Goal: Task Accomplishment & Management: Manage account settings

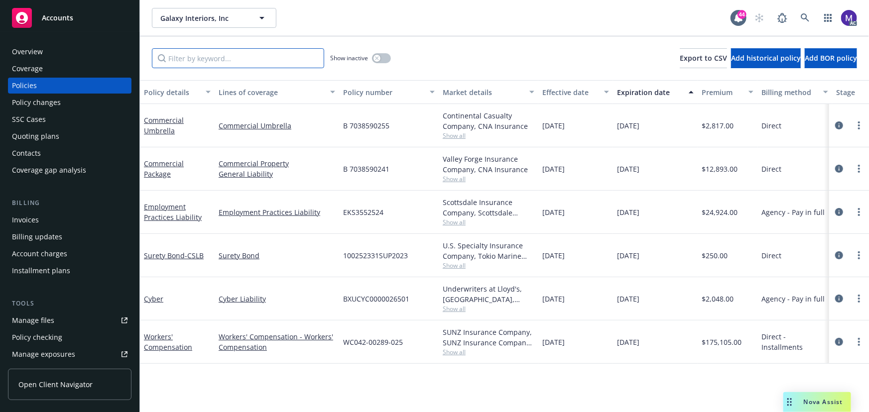
click at [240, 61] on input "Filter by keyword..." at bounding box center [238, 58] width 172 height 20
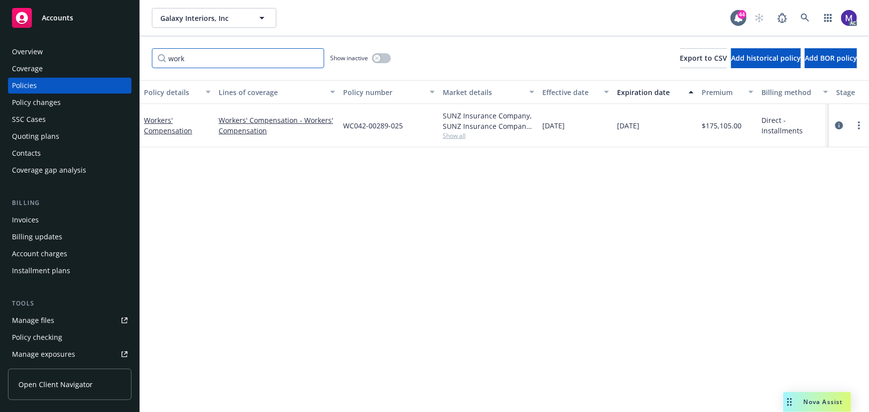
type input "work"
click at [382, 55] on button "button" at bounding box center [381, 58] width 19 height 10
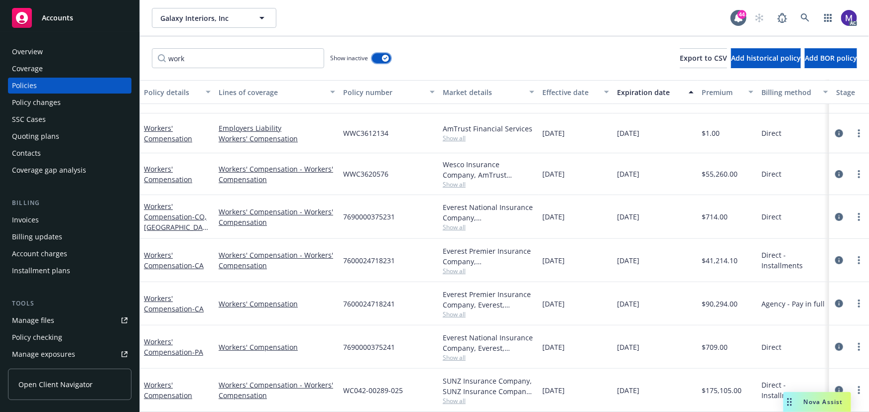
scroll to position [116, 238]
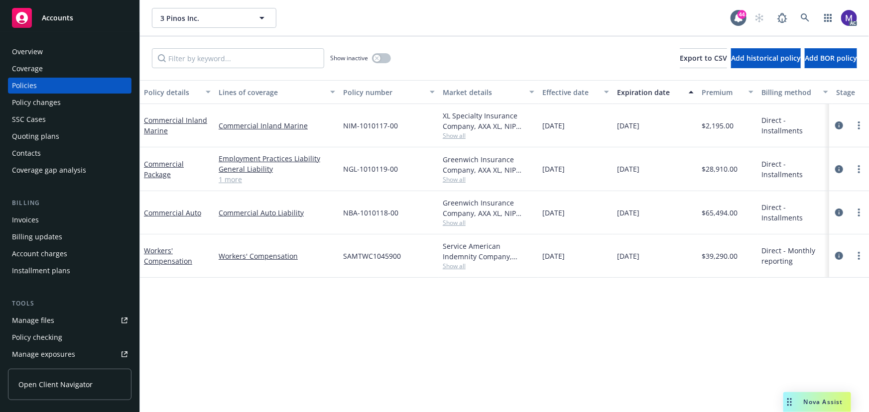
click at [38, 96] on div "Policy changes" at bounding box center [36, 103] width 49 height 16
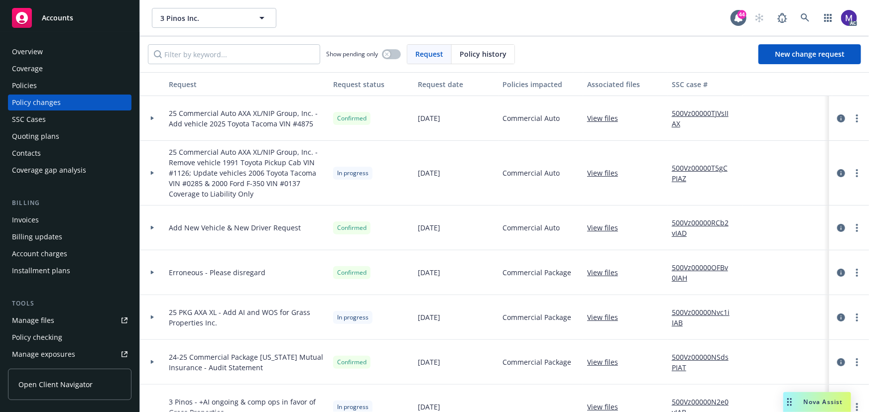
click at [160, 124] on div at bounding box center [152, 118] width 25 height 45
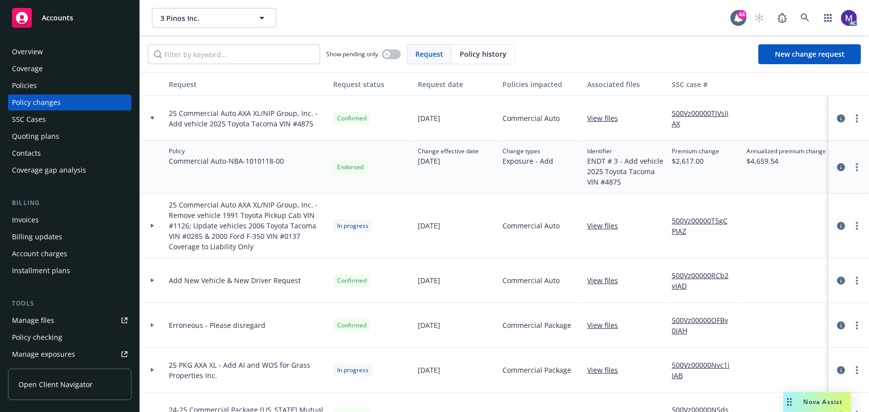
click at [160, 124] on div at bounding box center [152, 118] width 25 height 45
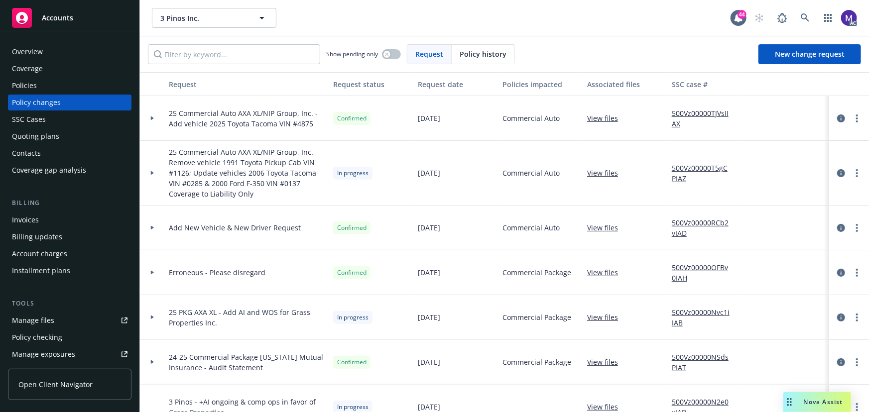
click at [25, 86] on div "Policies" at bounding box center [24, 86] width 25 height 16
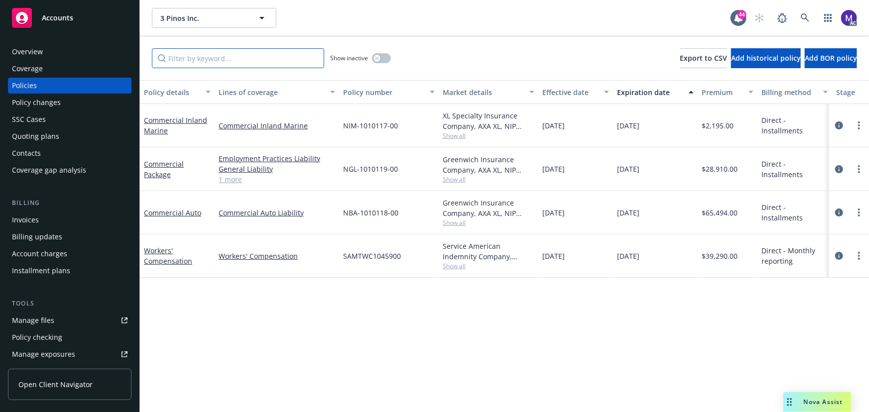
click at [241, 66] on input "Filter by keyword..." at bounding box center [238, 58] width 172 height 20
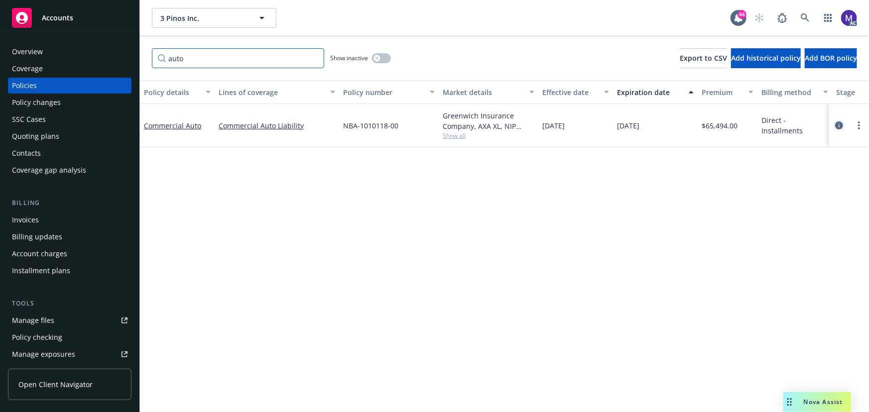
type input "auto"
click at [838, 124] on icon "circleInformation" at bounding box center [839, 125] width 8 height 8
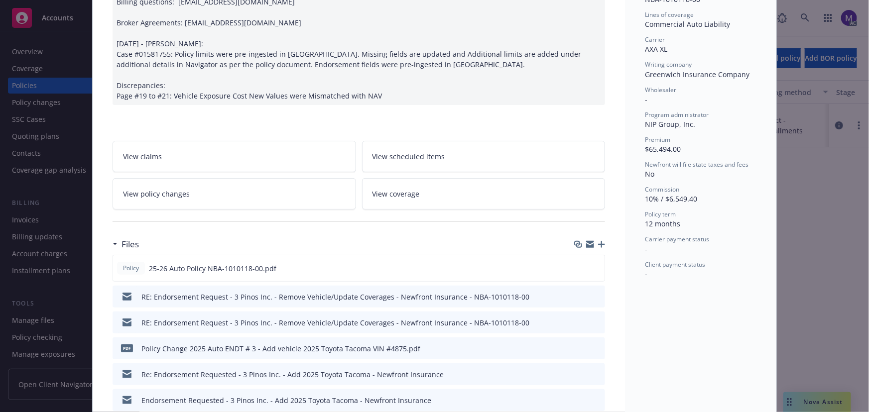
scroll to position [271, 0]
click at [213, 190] on link "View policy changes" at bounding box center [234, 193] width 243 height 31
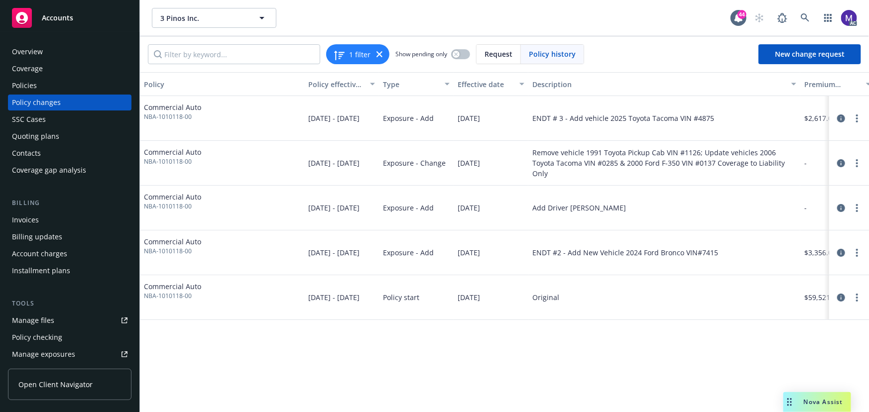
click at [52, 98] on div "Policy changes" at bounding box center [36, 103] width 49 height 16
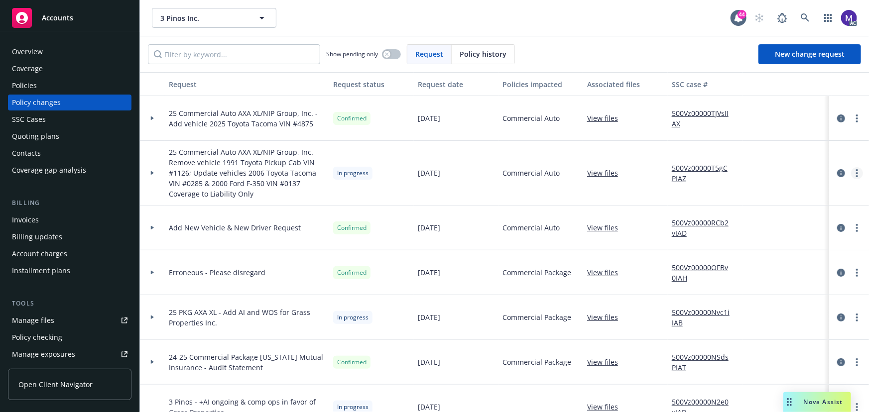
click at [852, 174] on link "more" at bounding box center [857, 173] width 12 height 12
click at [722, 252] on link "Resume workflow" at bounding box center [770, 253] width 171 height 20
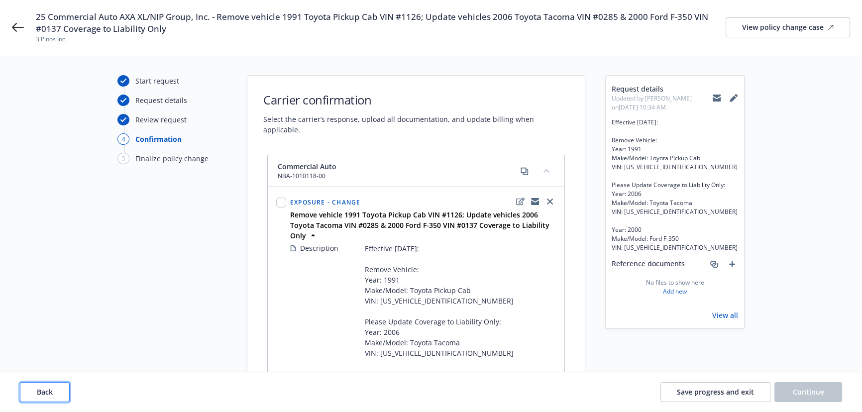
click at [51, 394] on span "Back" at bounding box center [45, 391] width 16 height 9
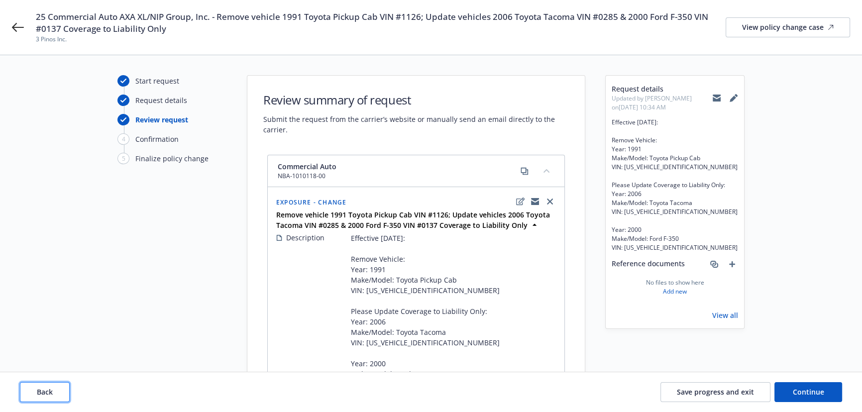
click at [51, 394] on span "Back" at bounding box center [45, 391] width 16 height 9
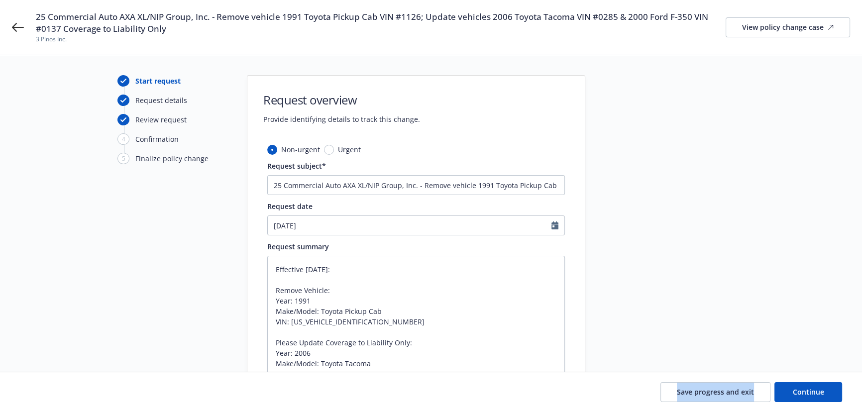
click at [51, 394] on div "Save progress and exit Continue" at bounding box center [431, 392] width 822 height 20
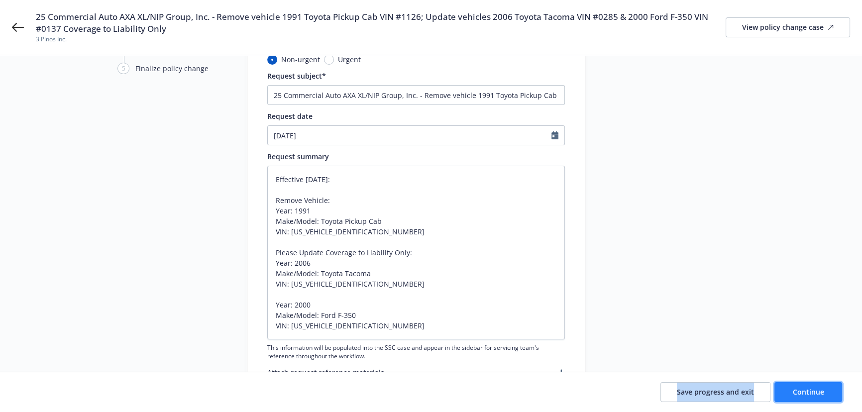
click at [798, 389] on span "Continue" at bounding box center [808, 391] width 31 height 9
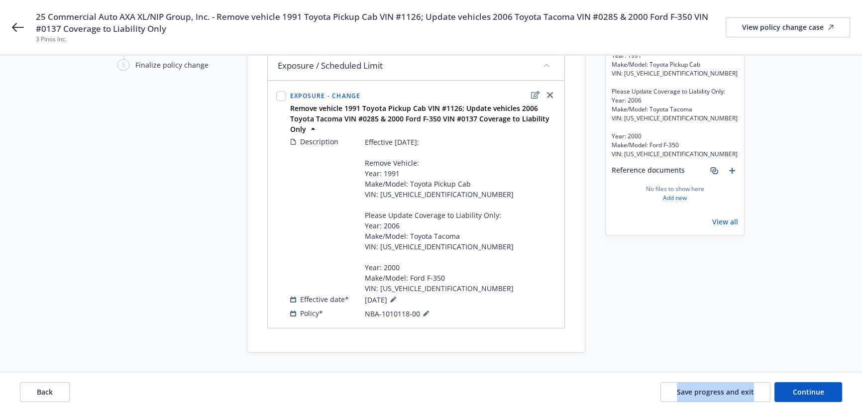
scroll to position [94, 0]
click at [557, 176] on div "Description Effective [DATE]: Remove Vehicle: Year: 1991 Make/Model: Toyota Pic…" at bounding box center [423, 227] width 270 height 187
click at [534, 92] on icon "edit" at bounding box center [535, 94] width 8 height 7
type textarea "x"
select select "CHANGE"
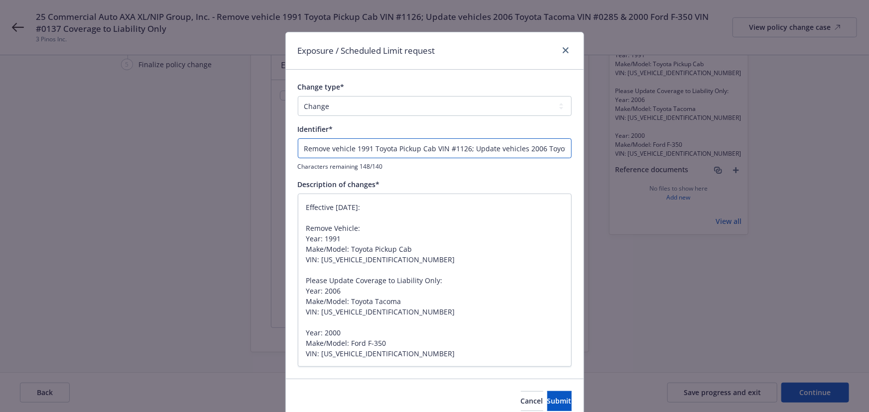
click at [301, 149] on input "Remove vehicle 1991 Toyota Pickup Cab VIN #1126; Update vehicles 2006 Toyota Ta…" at bounding box center [435, 148] width 274 height 20
type textarea "x"
type input "ERemove vehicle 1991 Toyota Pickup Cab VIN #1126; Update vehicles 2006 Toyota T…"
type textarea "x"
type input "ENRemove vehicle 1991 Toyota Pickup Cab VIN #1126; Update vehicles 2006 Toyota …"
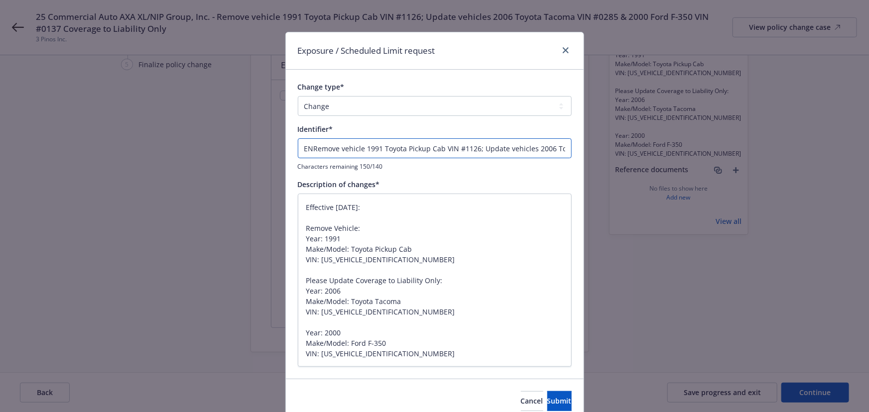
type textarea "x"
type input "ENDTRemove vehicle 1991 Toyota Pickup Cab VIN #1126; Update vehicles 2006 Toyot…"
type textarea "x"
type input "ENDT Remove vehicle 1991 Toyota Pickup Cab VIN #1126; Update vehicles 2006 Toyo…"
type textarea "x"
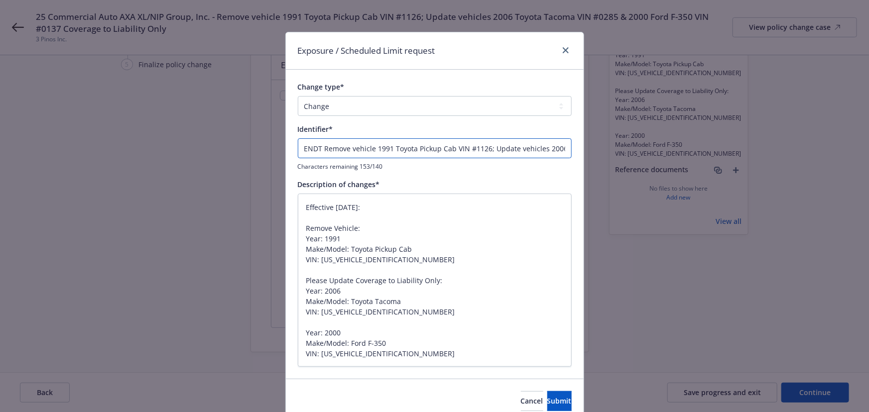
type input "ENDT #Remove vehicle 1991 Toyota Pickup Cab VIN #1126; Update vehicles 2006 Toy…"
type textarea "x"
type input "ENDT # Remove vehicle 1991 Toyota Pickup Cab VIN #1126; Update vehicles 2006 To…"
type textarea "x"
type input "ENDT # 4Remove vehicle 1991 Toyota Pickup Cab VIN #1126; Update vehicles 2006 T…"
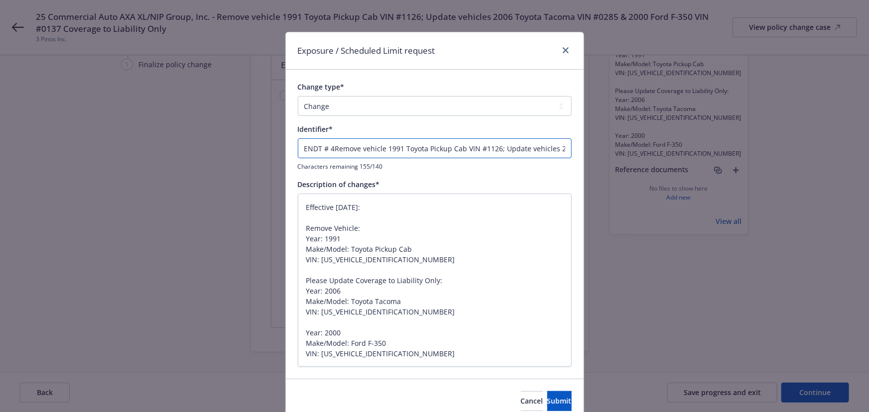
type textarea "x"
type input "ENDT # 4 Remove vehicle 1991 Toyota Pickup Cab VIN #1126; Update vehicles 2006 …"
type textarea "x"
type input "ENDT # 4 -Remove vehicle 1991 Toyota Pickup Cab VIN #1126; Update vehicles 2006…"
type textarea "x"
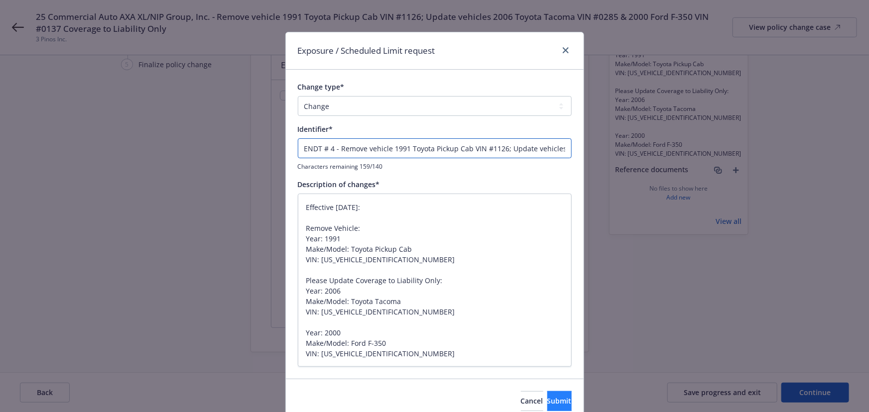
type input "ENDT # 4 - Remove vehicle 1991 Toyota Pickup Cab VIN #1126; Update vehicles 200…"
click at [547, 401] on span "Submit" at bounding box center [559, 400] width 24 height 9
type textarea "x"
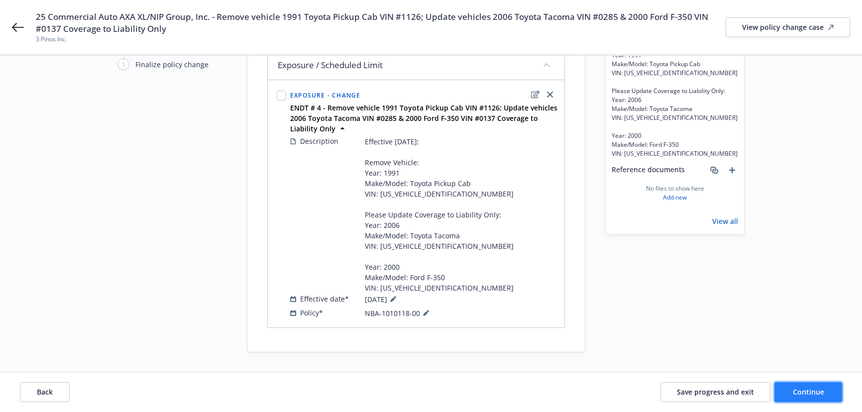
click at [794, 393] on span "Continue" at bounding box center [808, 391] width 31 height 9
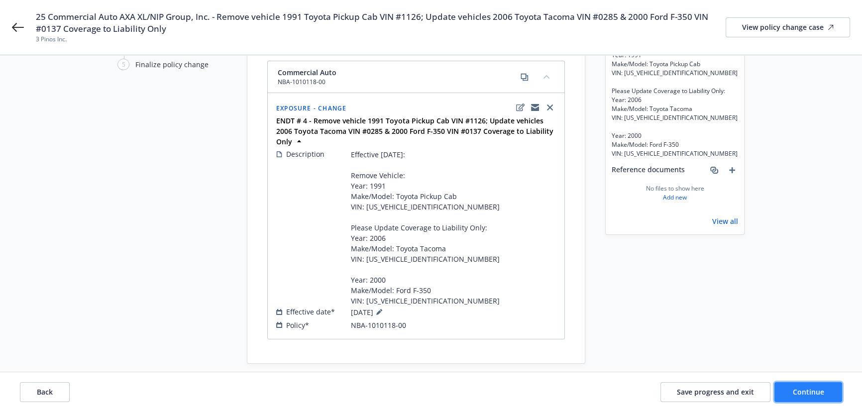
click at [796, 387] on span "Continue" at bounding box center [808, 391] width 31 height 9
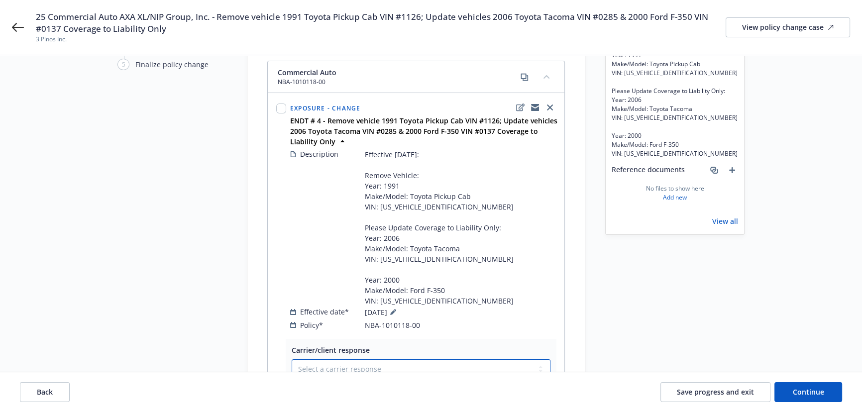
drag, startPoint x: 350, startPoint y: 364, endPoint x: 342, endPoint y: 353, distance: 13.1
click at [350, 364] on select "Select a carrier response Accepted Accepted with revision No endorsement needed…" at bounding box center [421, 369] width 259 height 20
select select "ACCEPTED"
click at [292, 359] on select "Select a carrier response Accepted Accepted with revision No endorsement needed…" at bounding box center [421, 369] width 259 height 20
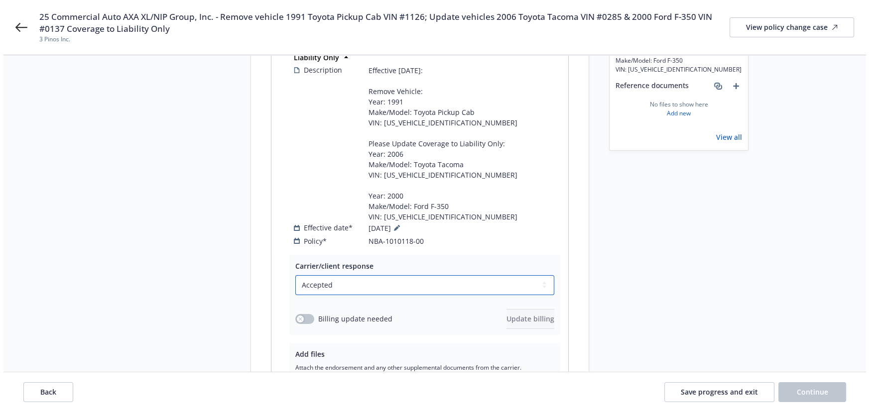
scroll to position [275, 0]
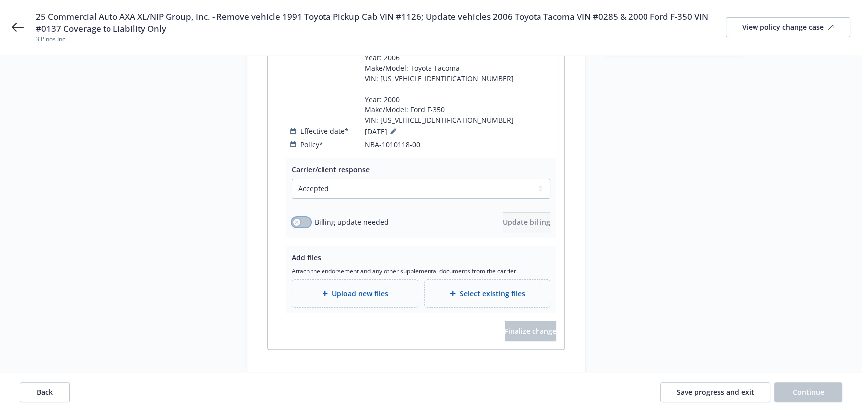
click at [296, 221] on icon "button" at bounding box center [297, 223] width 4 height 4
click at [533, 218] on span "Update billing" at bounding box center [527, 222] width 48 height 9
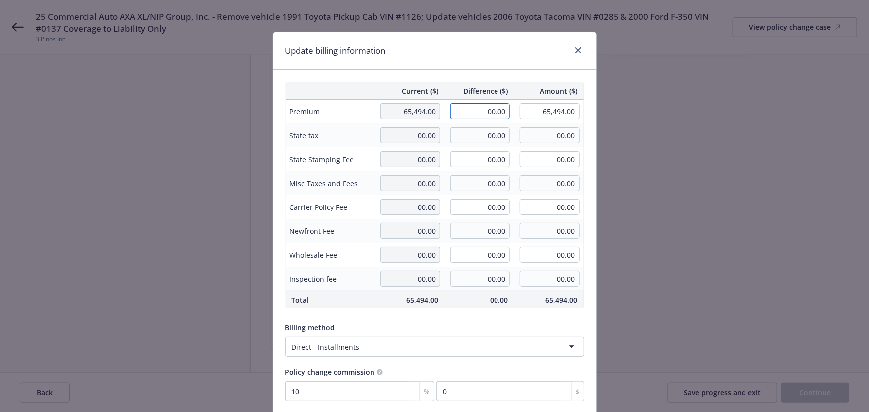
drag, startPoint x: 482, startPoint y: 106, endPoint x: 596, endPoint y: 118, distance: 114.2
click at [596, 118] on div "Update billing information Current ($) Difference ($) Amount ($) Premium 65,494…" at bounding box center [434, 206] width 869 height 412
type input "-2,535.00"
type input "62,959.00"
type input "-253.5"
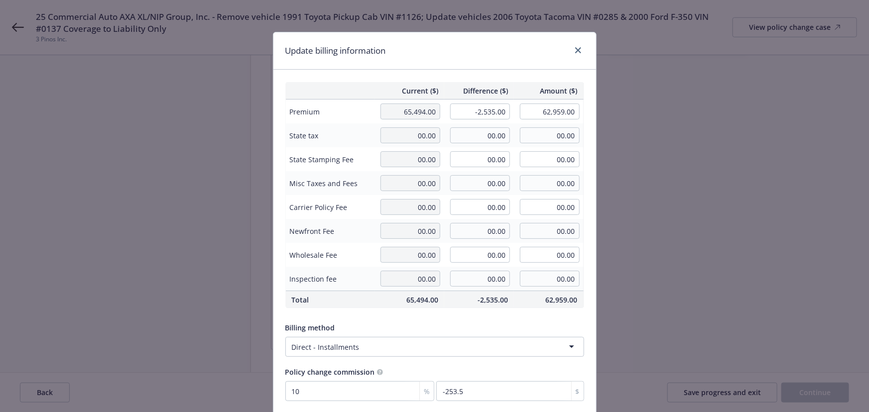
click at [420, 52] on div "Update billing information" at bounding box center [434, 50] width 323 height 37
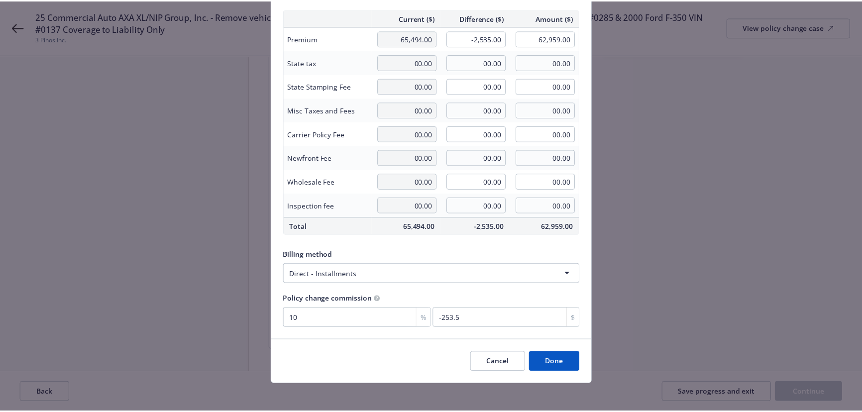
scroll to position [77, 0]
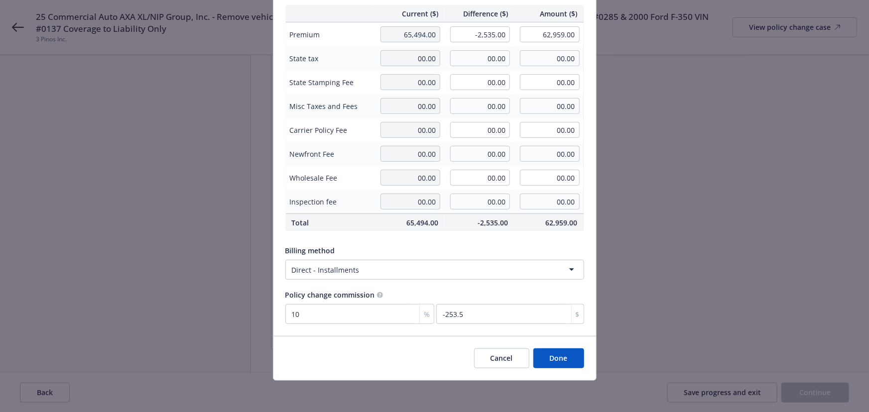
click at [553, 358] on button "Done" at bounding box center [558, 358] width 51 height 20
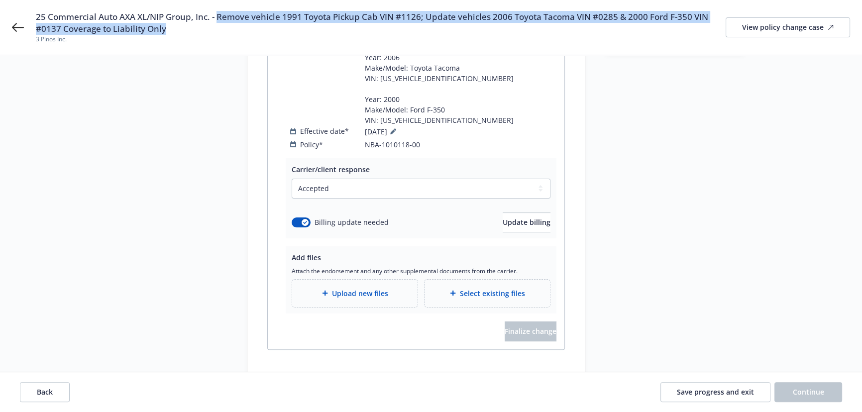
drag, startPoint x: 219, startPoint y: 11, endPoint x: 224, endPoint y: 33, distance: 22.4
click at [224, 33] on span "25 Commercial Auto AXA XL/NIP Group, Inc. - Remove vehicle 1991 Toyota Pickup C…" at bounding box center [381, 23] width 690 height 24
copy span "Remove vehicle 1991 Toyota Pickup Cab VIN #1126; Update vehicles 2006 Toyota Ta…"
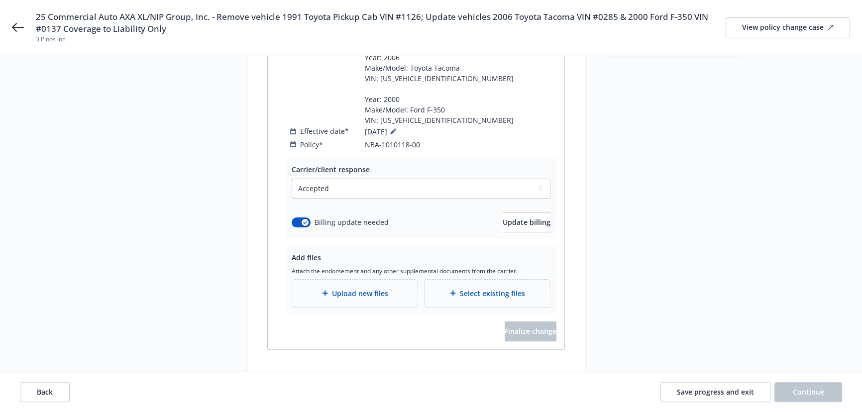
click at [343, 288] on span "Upload new files" at bounding box center [360, 293] width 56 height 10
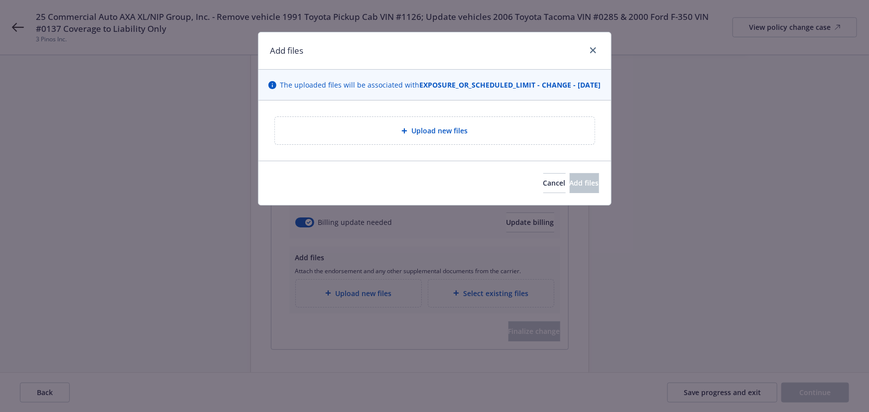
click at [420, 136] on span "Upload new files" at bounding box center [439, 130] width 56 height 10
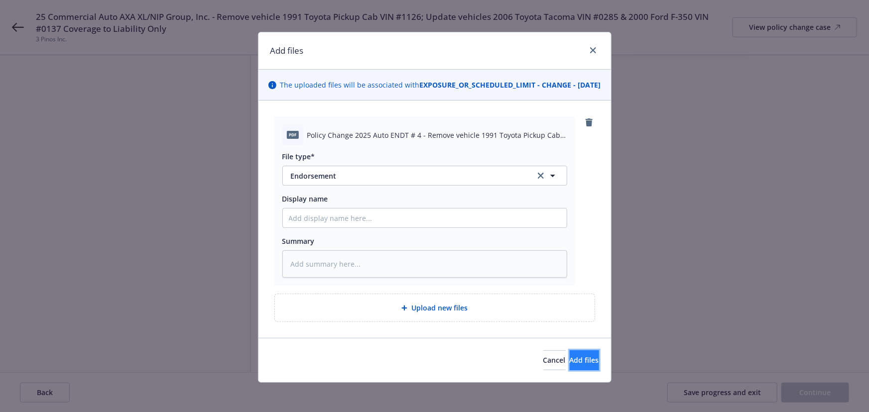
click at [570, 364] on button "Add files" at bounding box center [584, 360] width 29 height 20
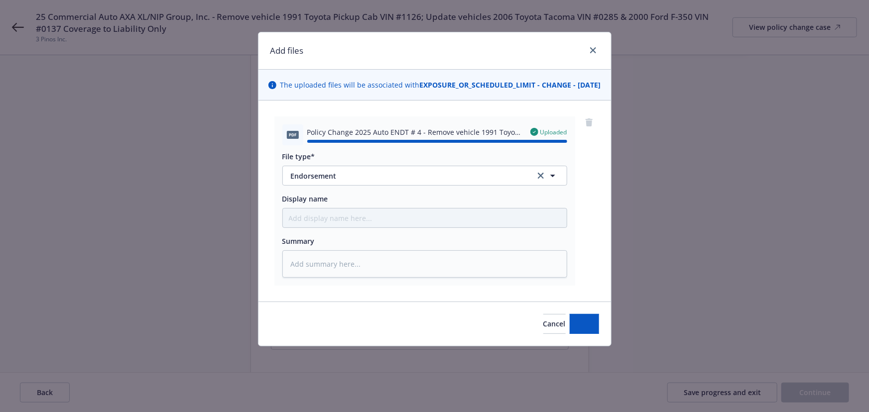
type textarea "x"
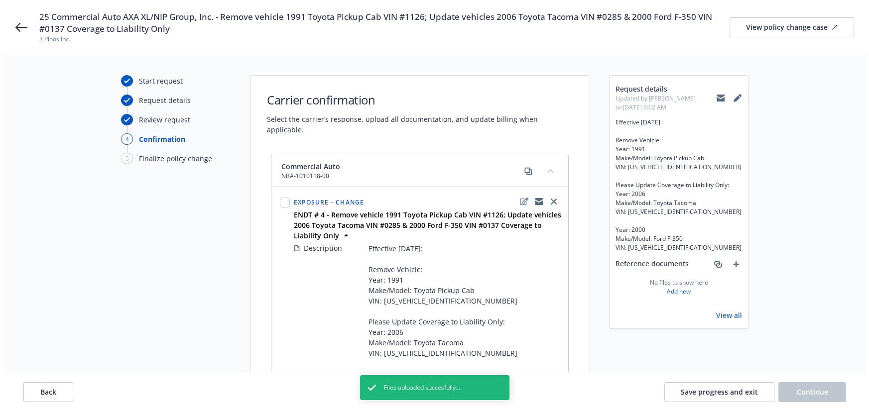
scroll to position [271, 0]
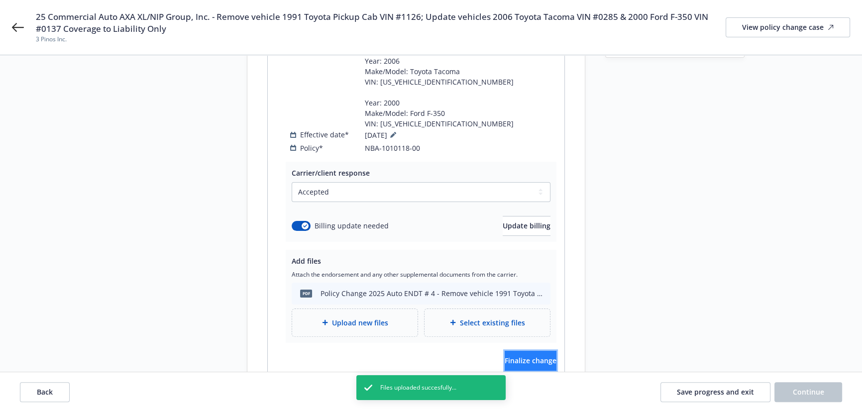
click at [538, 356] on span "Finalize change" at bounding box center [531, 360] width 52 height 9
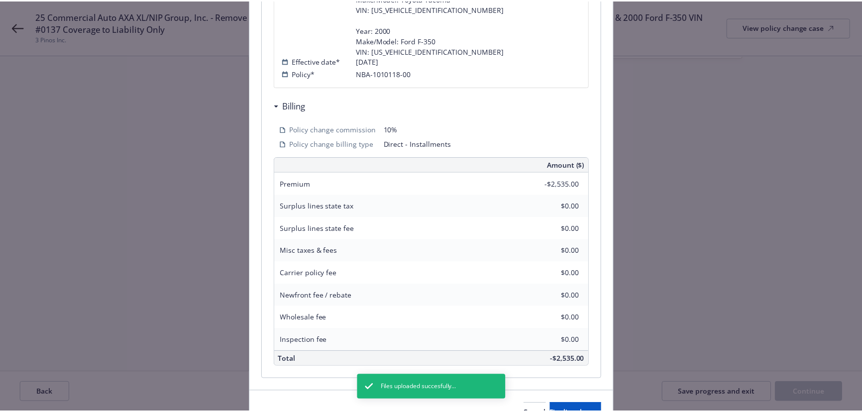
scroll to position [417, 0]
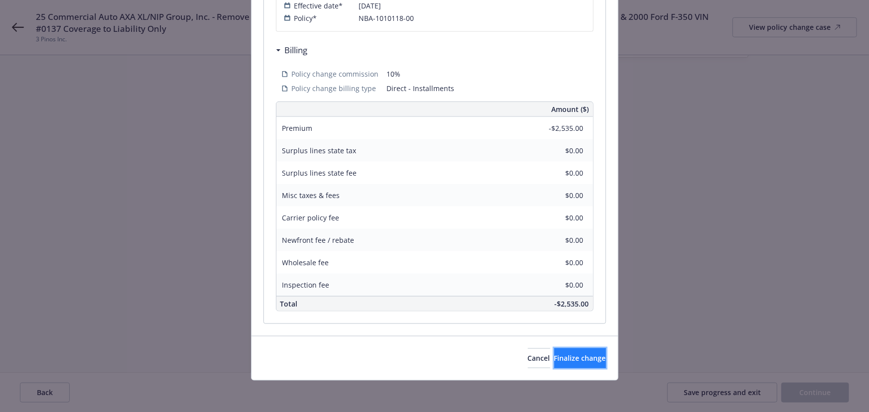
click at [565, 367] on button "Finalize change" at bounding box center [580, 358] width 52 height 20
click at [816, 392] on div "Review & Finalize change Are you sure you want to finalize these changes? Once …" at bounding box center [434, 206] width 869 height 412
click at [813, 401] on div "Review & Finalize change Are you sure you want to finalize these changes? Once …" at bounding box center [434, 206] width 869 height 412
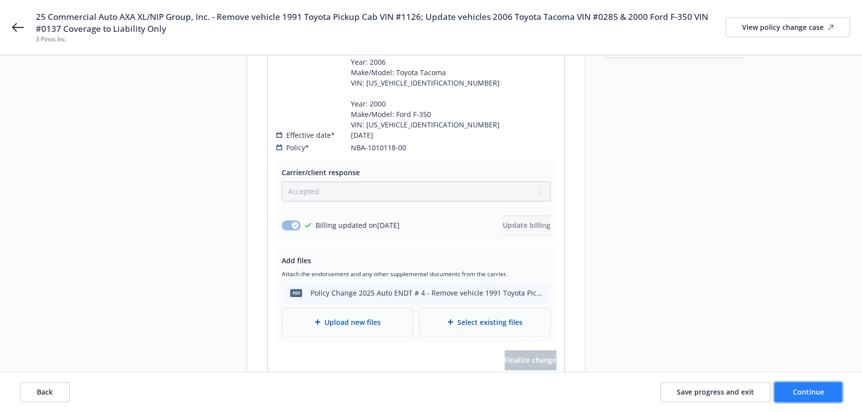
click at [816, 398] on button "Continue" at bounding box center [809, 392] width 68 height 20
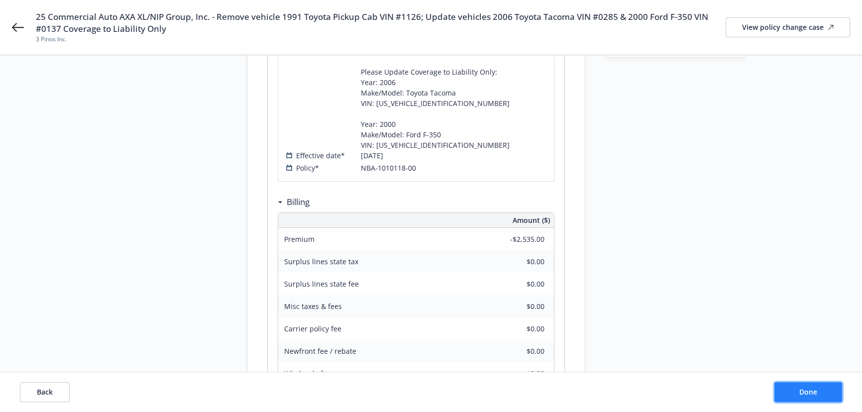
click at [816, 398] on button "Done" at bounding box center [809, 392] width 68 height 20
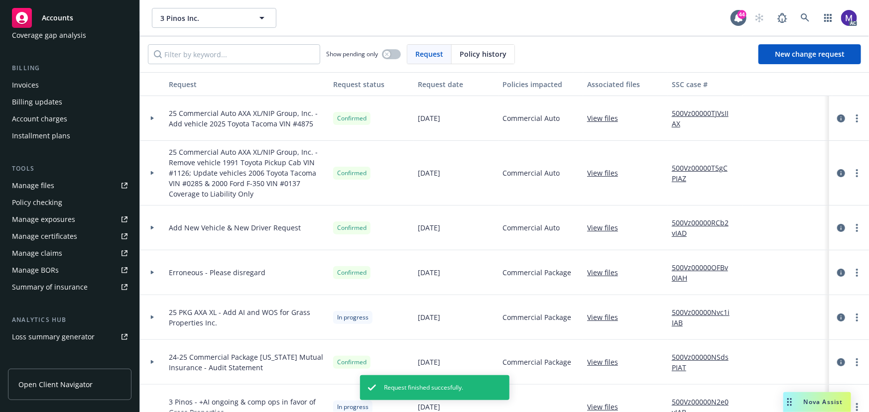
scroll to position [135, 0]
click at [57, 213] on div "Manage exposures" at bounding box center [43, 219] width 63 height 16
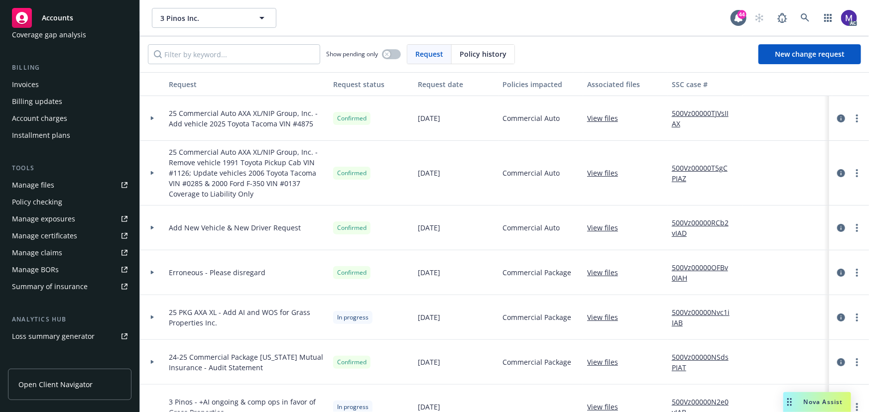
scroll to position [0, 0]
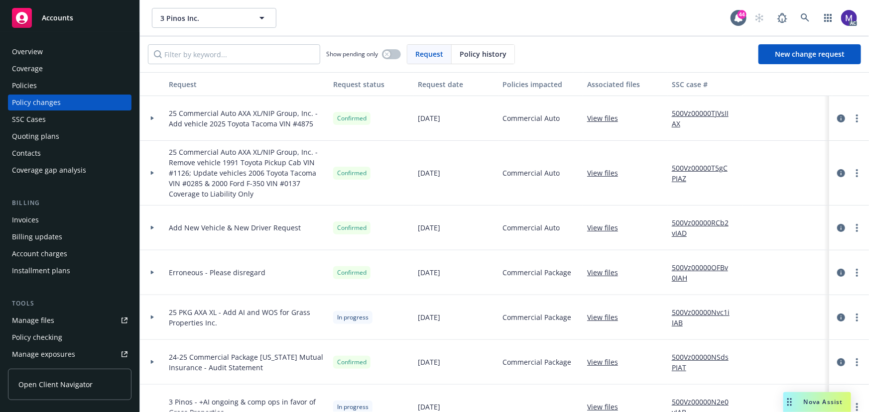
click at [32, 90] on div "Policies" at bounding box center [24, 86] width 25 height 16
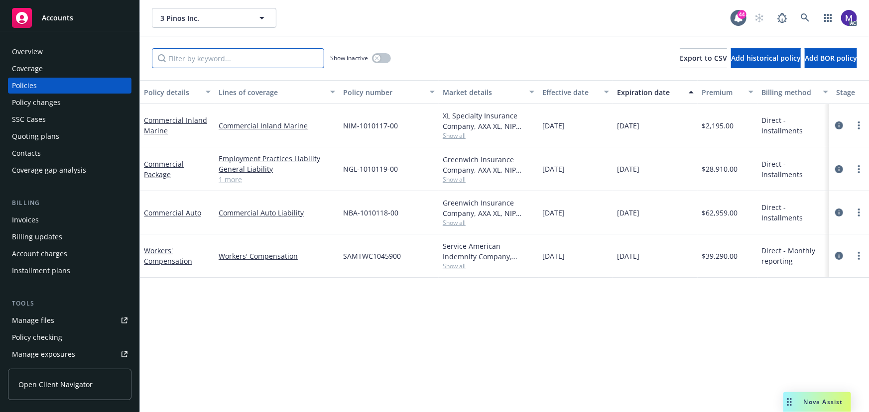
click at [190, 66] on input "Filter by keyword..." at bounding box center [238, 58] width 172 height 20
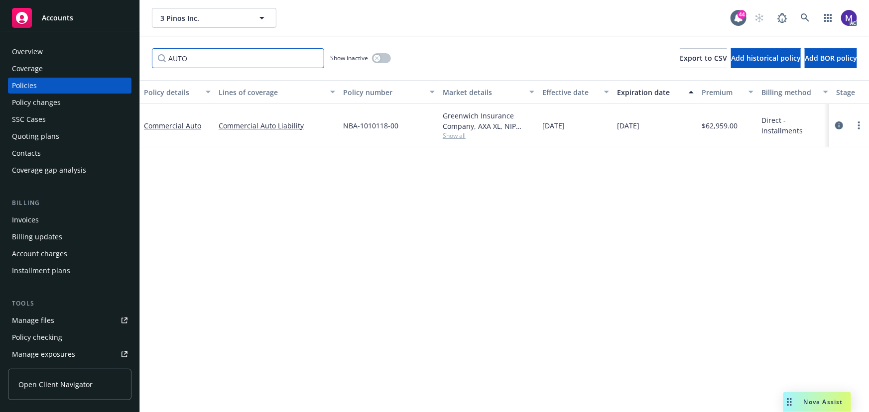
scroll to position [0, 231]
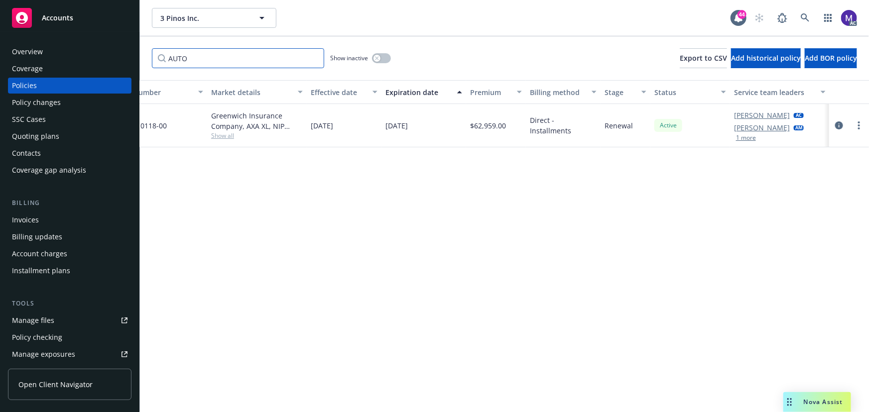
type input "AUTO"
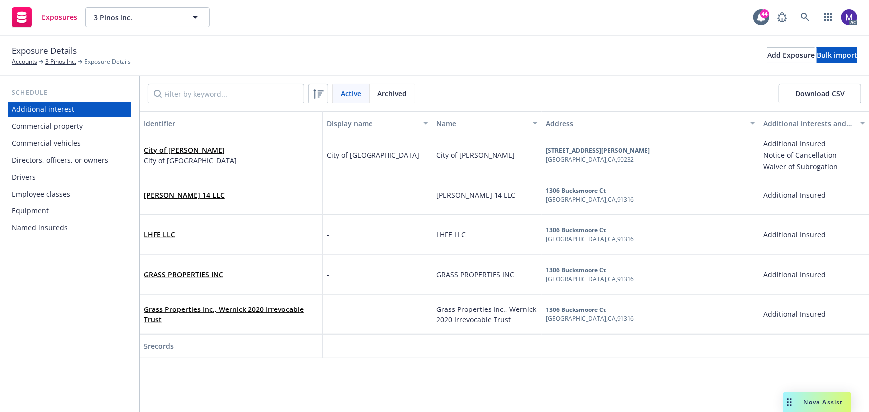
drag, startPoint x: 70, startPoint y: 145, endPoint x: 81, endPoint y: 142, distance: 11.2
click at [70, 145] on div "Commercial vehicles" at bounding box center [46, 143] width 69 height 16
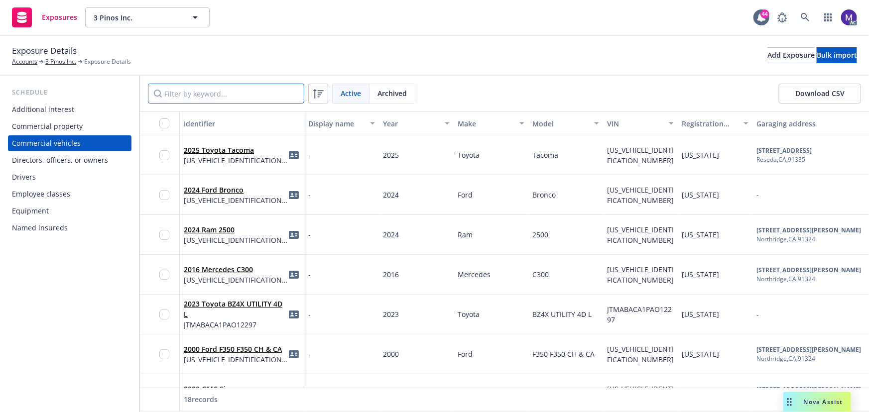
click at [204, 94] on input "Filter by keyword..." at bounding box center [226, 94] width 156 height 20
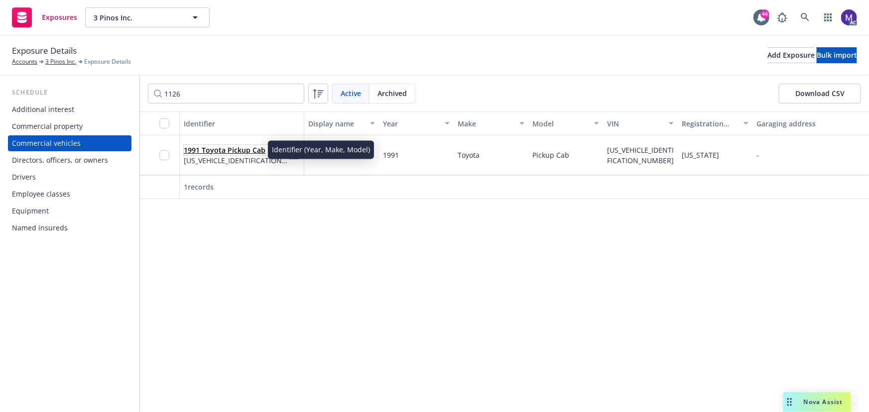
click at [240, 147] on link "1991 Toyota Pickup Cab" at bounding box center [225, 149] width 82 height 9
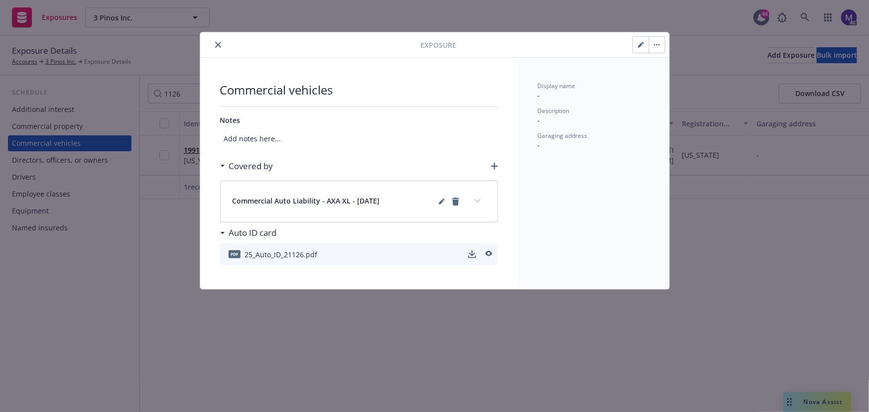
click at [481, 199] on button "expand content" at bounding box center [477, 201] width 16 height 16
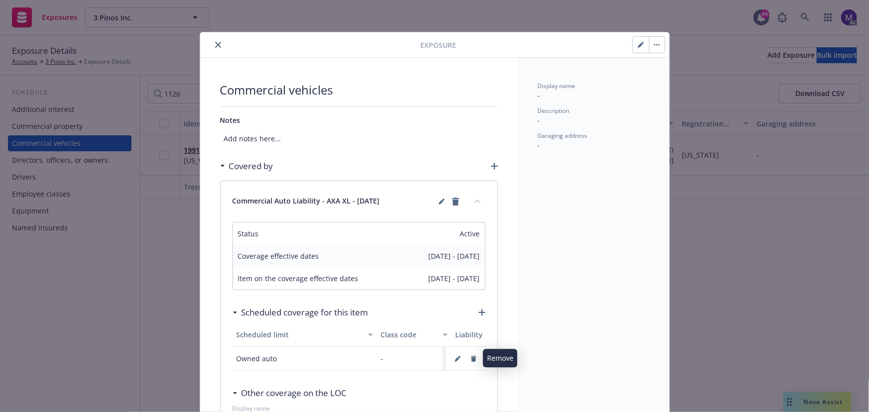
click at [471, 358] on icon "button" at bounding box center [472, 359] width 5 height 6
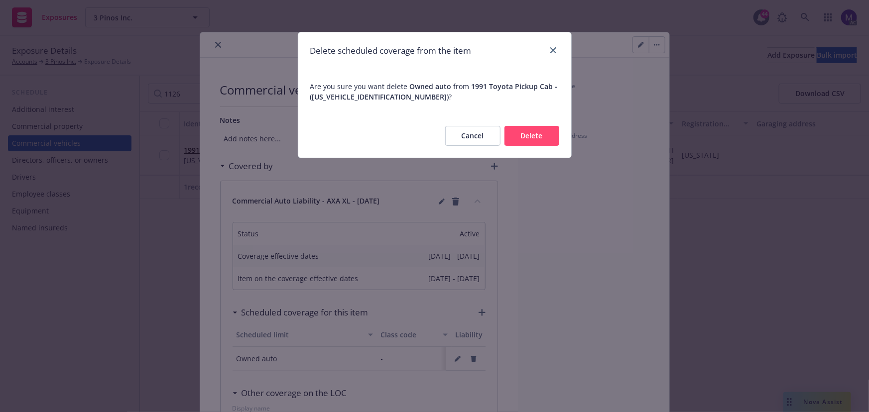
click at [528, 140] on button "Delete" at bounding box center [531, 136] width 55 height 20
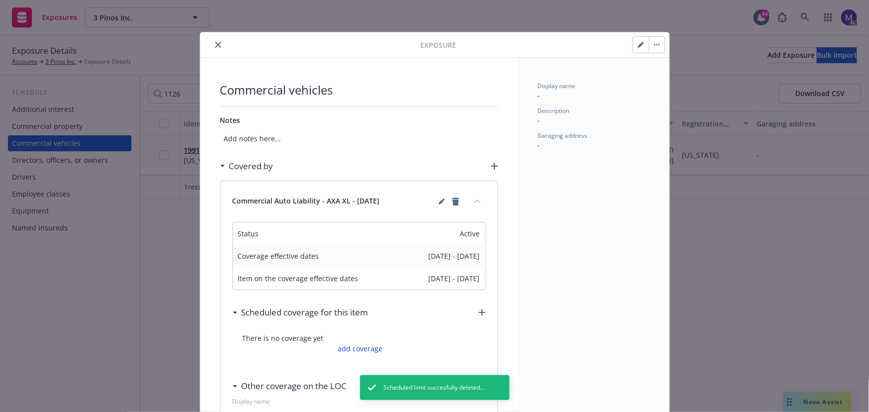
click at [654, 46] on button "button" at bounding box center [657, 45] width 16 height 16
click at [664, 68] on link "Archive" at bounding box center [674, 72] width 57 height 20
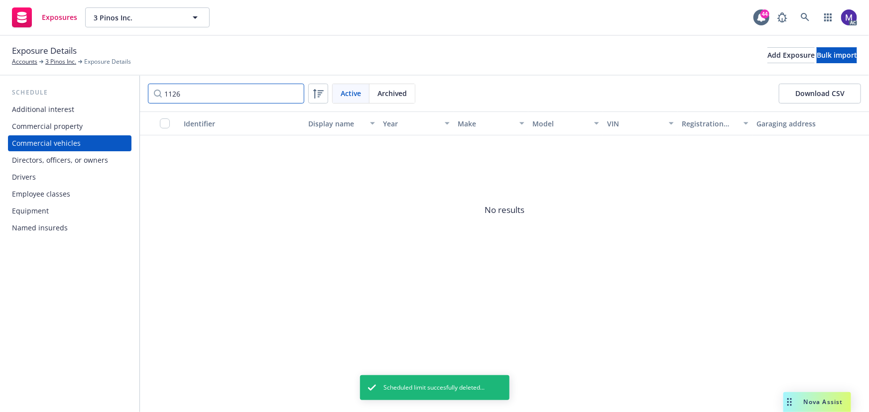
drag, startPoint x: 186, startPoint y: 94, endPoint x: 120, endPoint y: 86, distance: 65.7
click at [120, 86] on div "Schedule Additional interest Commercial property Commercial vehicles Directors,…" at bounding box center [434, 244] width 869 height 337
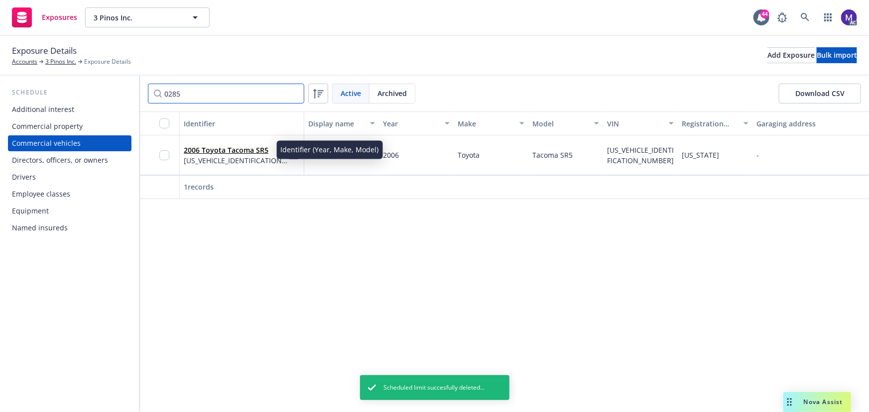
type input "0285"
click at [222, 145] on link "2006 Toyota Tacoma SR5" at bounding box center [226, 149] width 85 height 9
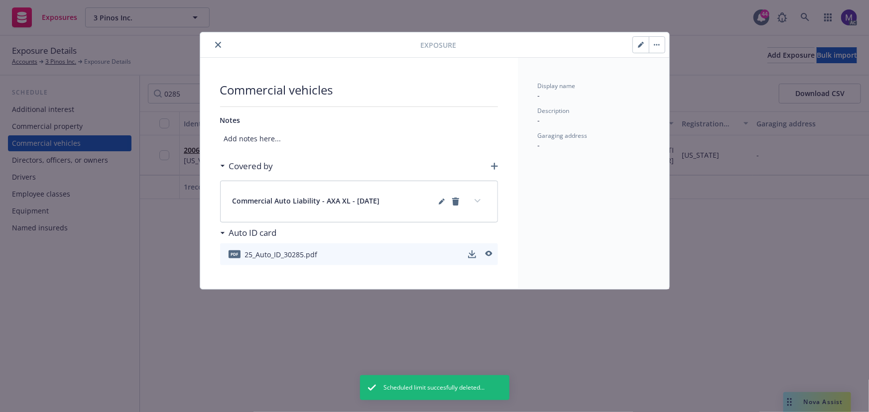
click at [476, 205] on button "expand content" at bounding box center [477, 201] width 16 height 16
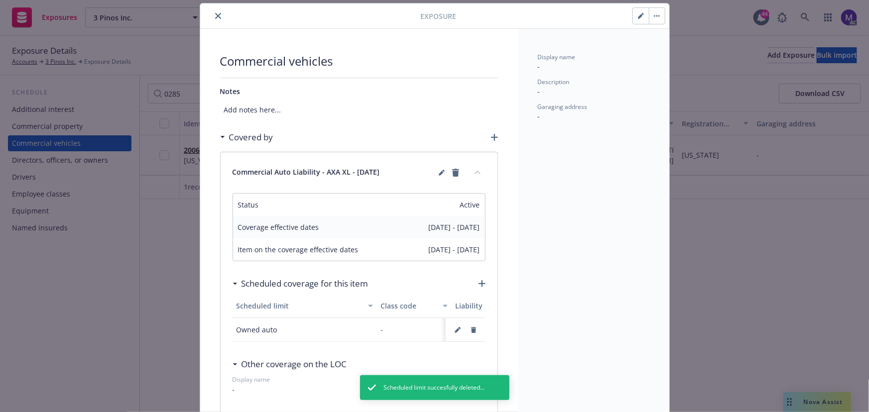
scroll to position [45, 0]
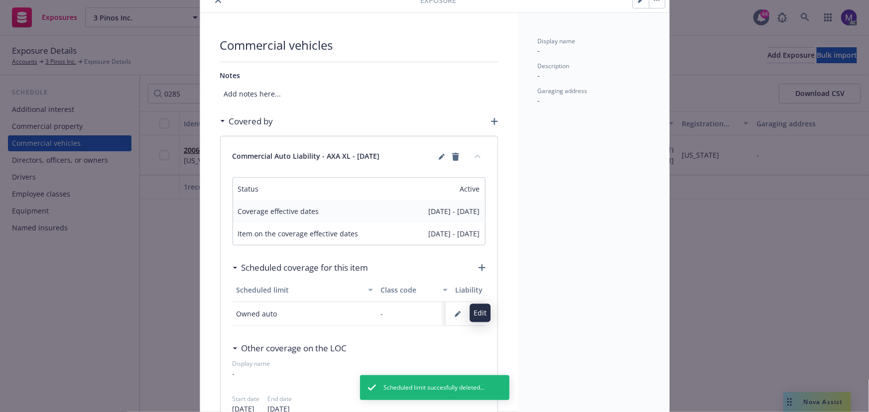
click at [457, 314] on button "button" at bounding box center [458, 314] width 16 height 16
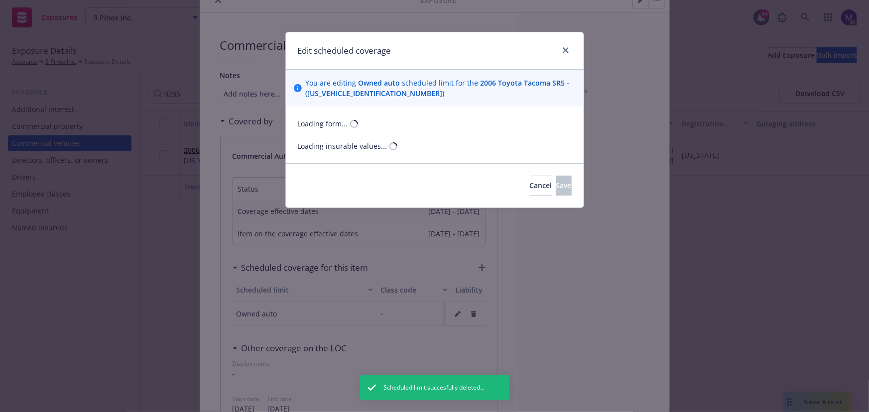
select select "MONETARY"
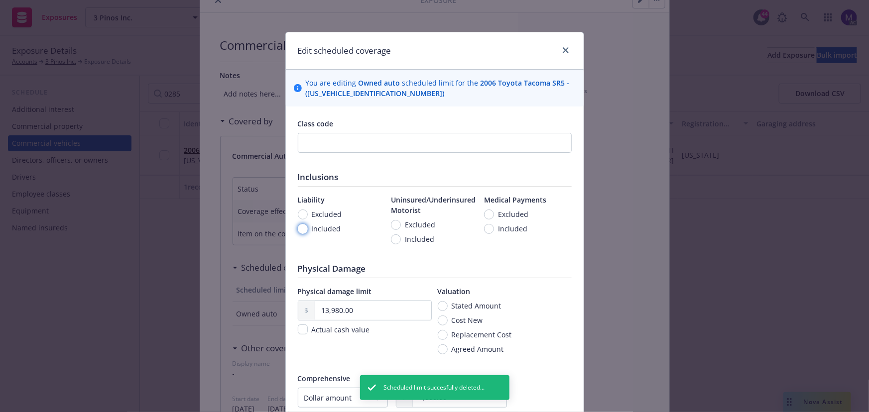
click at [298, 228] on input "Included" at bounding box center [303, 229] width 10 height 10
radio input "true"
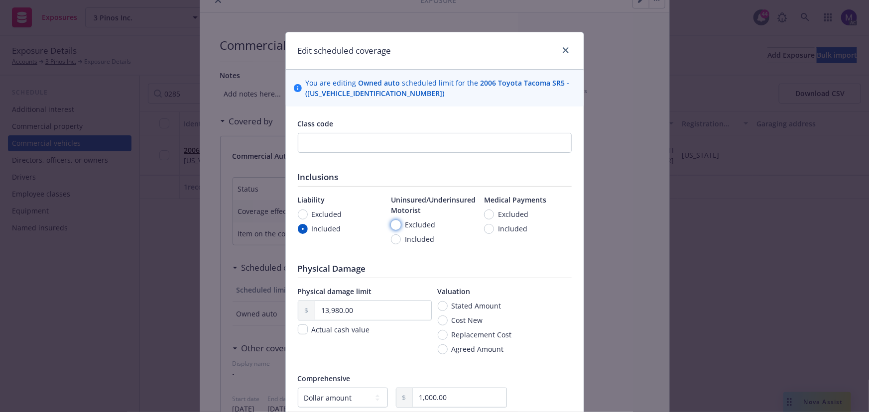
click at [391, 226] on input "Excluded" at bounding box center [396, 225] width 10 height 10
radio input "true"
click at [490, 214] on input "Excluded" at bounding box center [489, 215] width 10 height 10
radio input "true"
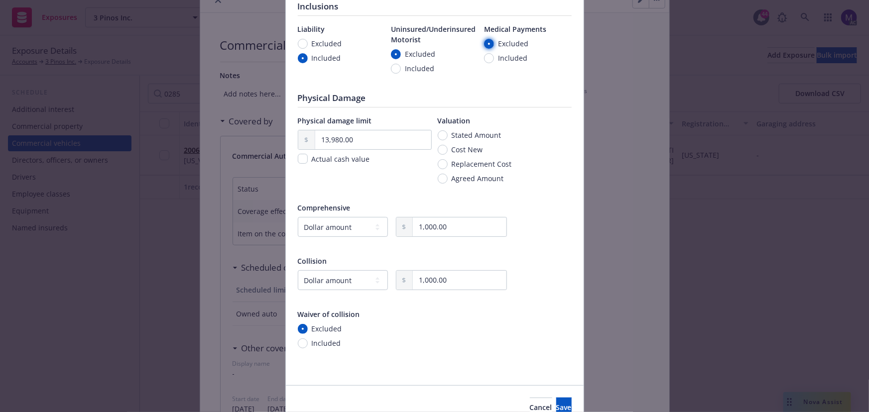
scroll to position [181, 0]
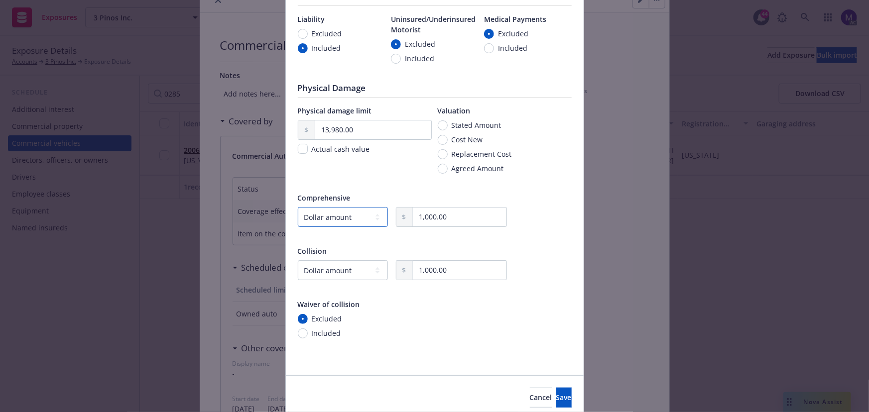
click at [367, 218] on select "-- select an option -- Dollar amount Percentage" at bounding box center [343, 217] width 90 height 20
select select
click at [298, 207] on select "-- select an option -- Dollar amount Percentage" at bounding box center [343, 217] width 90 height 20
click at [334, 269] on select "-- select an option -- Dollar amount Percentage" at bounding box center [343, 270] width 90 height 20
select select
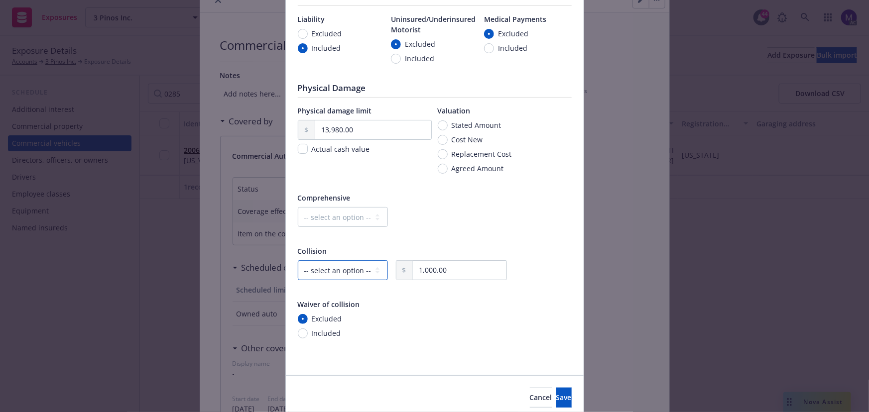
click at [298, 260] on select "-- select an option -- Dollar amount Percentage" at bounding box center [343, 270] width 90 height 20
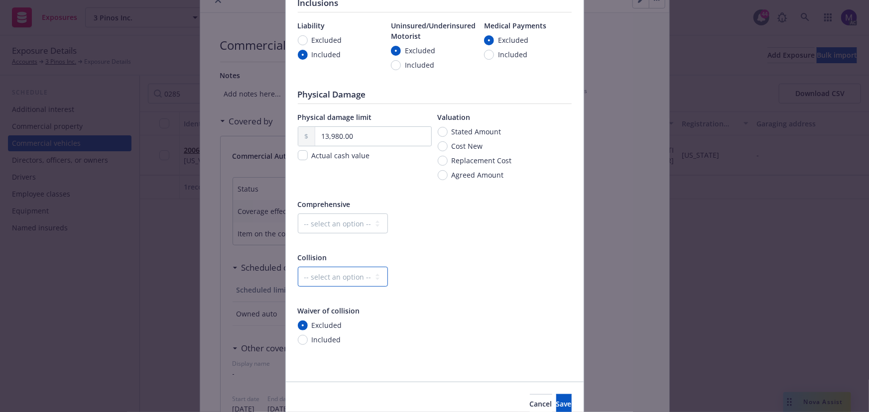
scroll to position [220, 0]
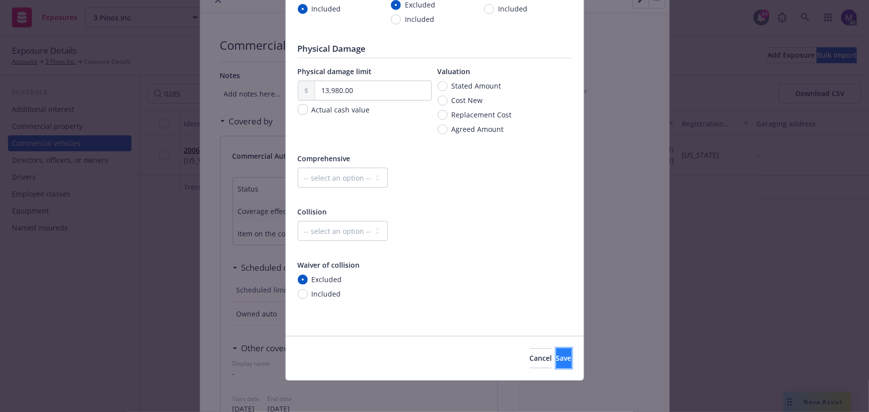
click at [556, 359] on span "Save" at bounding box center [563, 357] width 15 height 9
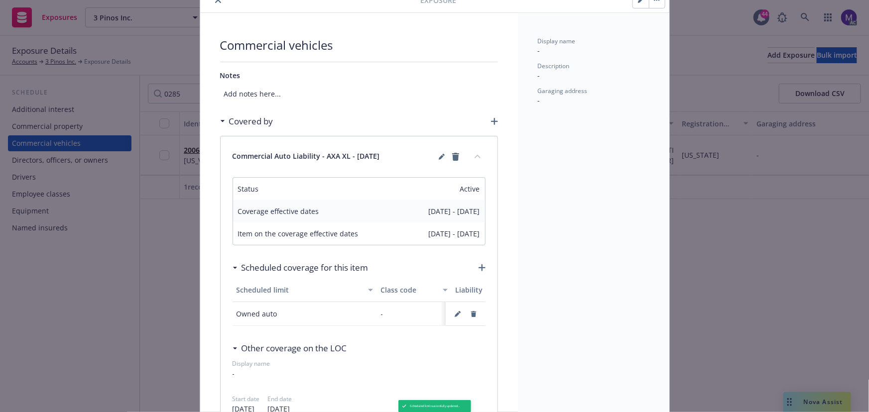
scroll to position [0, 0]
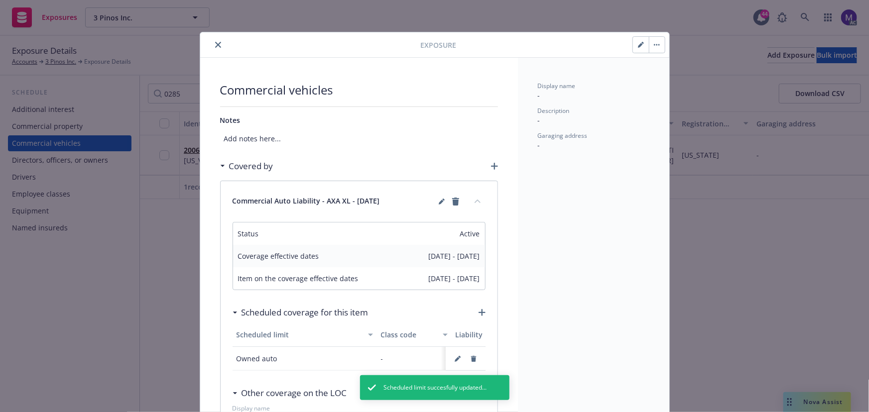
click at [215, 44] on icon "close" at bounding box center [218, 45] width 6 height 6
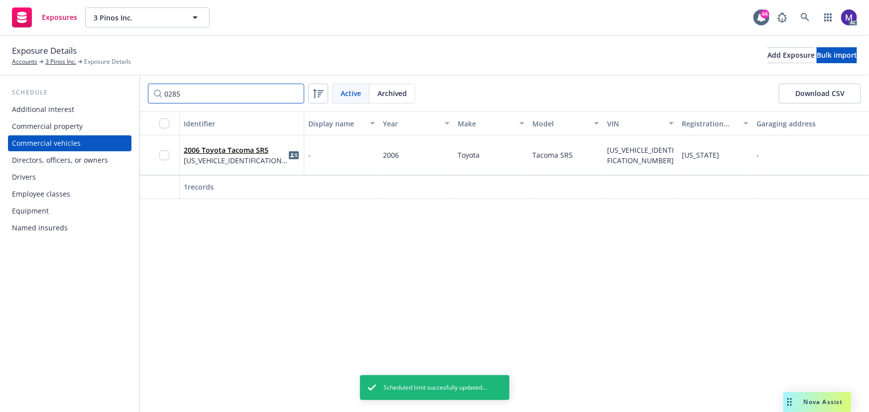
click at [171, 95] on input "0285" at bounding box center [226, 94] width 156 height 20
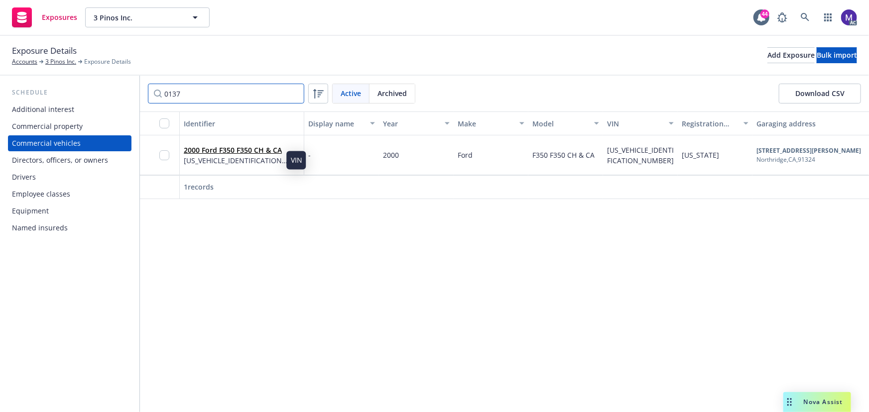
type input "0137"
click at [259, 149] on link "2000 Ford F350 F350 CH & CA" at bounding box center [233, 149] width 98 height 9
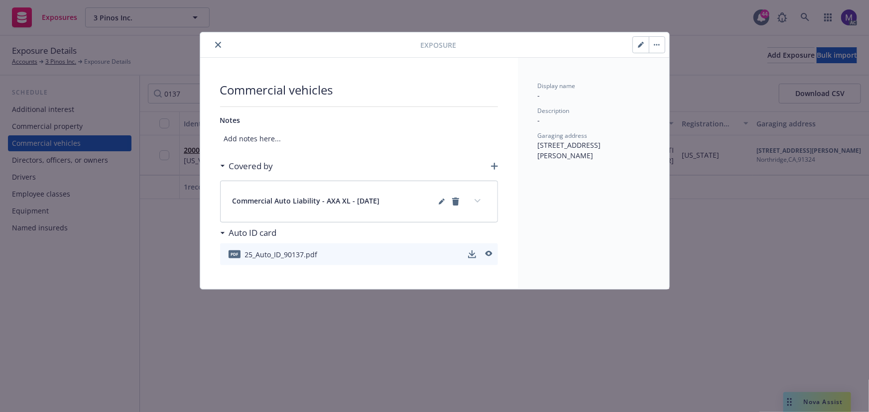
click at [483, 198] on button "expand content" at bounding box center [477, 201] width 16 height 16
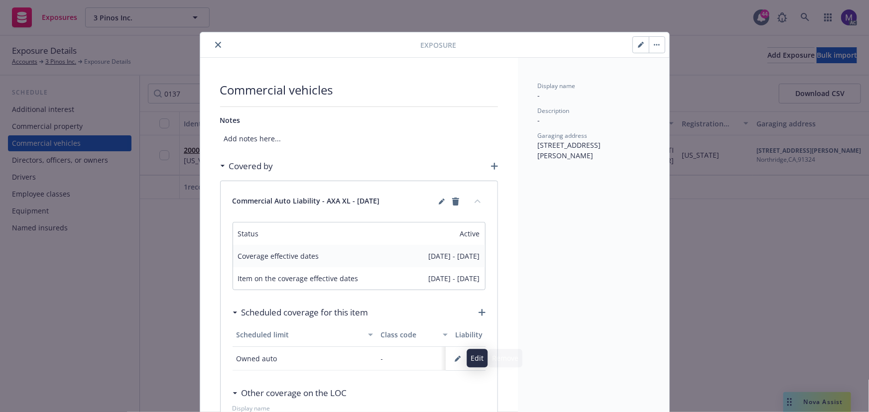
click at [455, 358] on icon "button" at bounding box center [458, 359] width 6 height 6
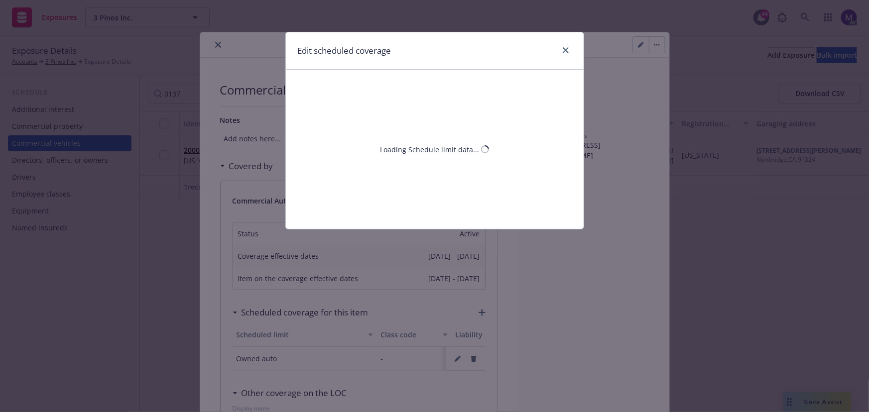
select select "MONETARY"
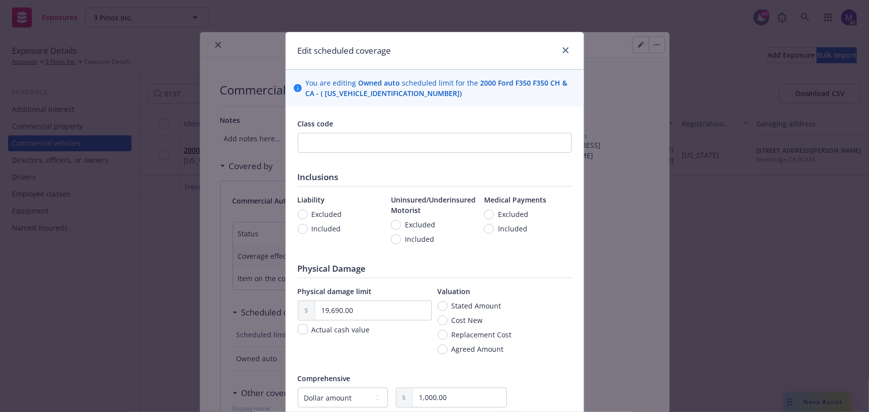
click at [323, 231] on span "Included" at bounding box center [326, 229] width 29 height 10
click at [308, 231] on input "Included" at bounding box center [303, 229] width 10 height 10
radio input "true"
click at [406, 241] on span "Included" at bounding box center [419, 239] width 29 height 10
click at [401, 241] on input "Included" at bounding box center [396, 239] width 10 height 10
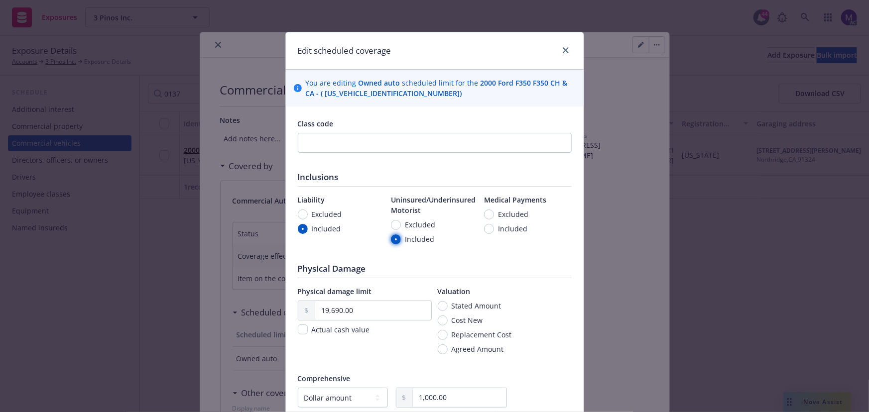
radio input "true"
click at [419, 224] on span "Excluded" at bounding box center [420, 225] width 30 height 10
click at [401, 224] on input "Excluded" at bounding box center [396, 225] width 10 height 10
radio input "true"
click at [486, 214] on input "Excluded" at bounding box center [489, 215] width 10 height 10
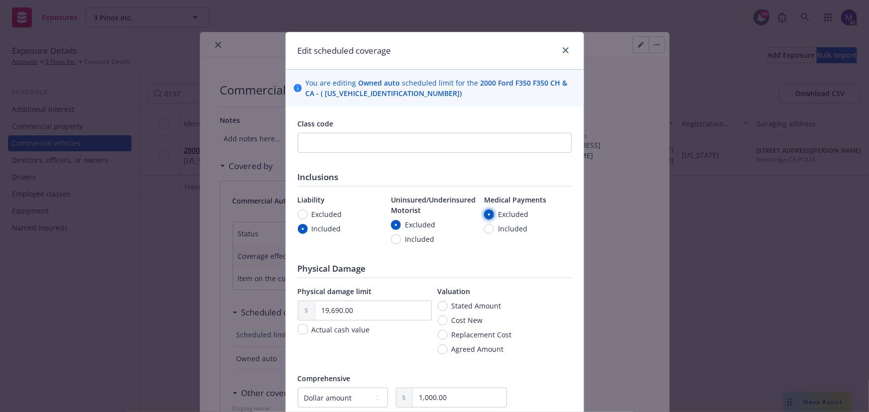
radio input "true"
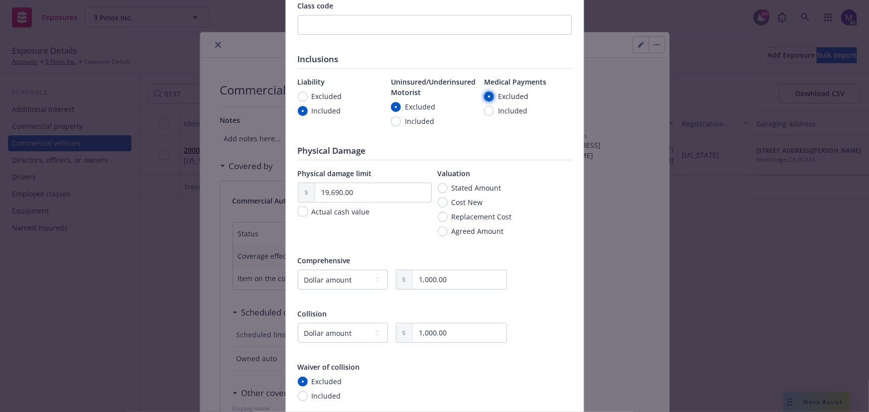
scroll to position [220, 0]
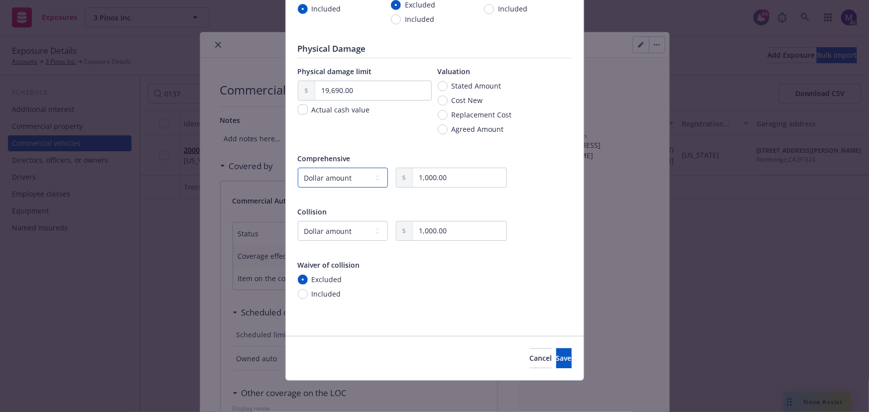
click at [342, 180] on select "-- select an option -- Dollar amount Percentage" at bounding box center [343, 178] width 90 height 20
select select
click at [298, 168] on select "-- select an option -- Dollar amount Percentage" at bounding box center [343, 178] width 90 height 20
click at [332, 232] on select "-- select an option -- Dollar amount Percentage" at bounding box center [343, 231] width 90 height 20
select select
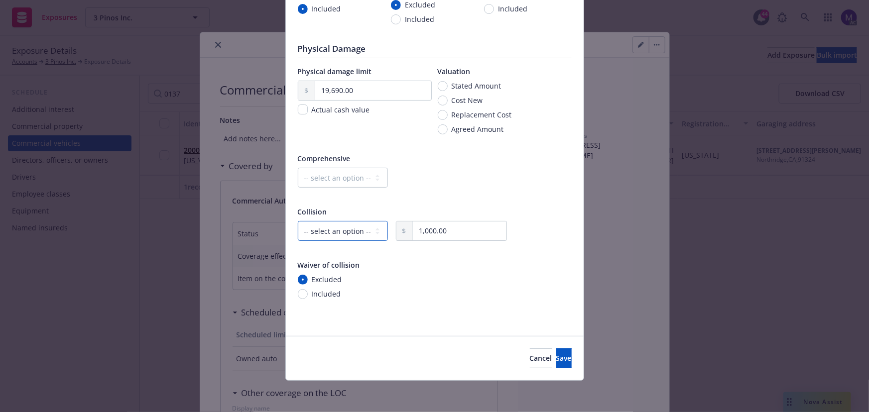
click at [298, 221] on select "-- select an option -- Dollar amount Percentage" at bounding box center [343, 231] width 90 height 20
click at [556, 357] on span "Save" at bounding box center [563, 357] width 15 height 9
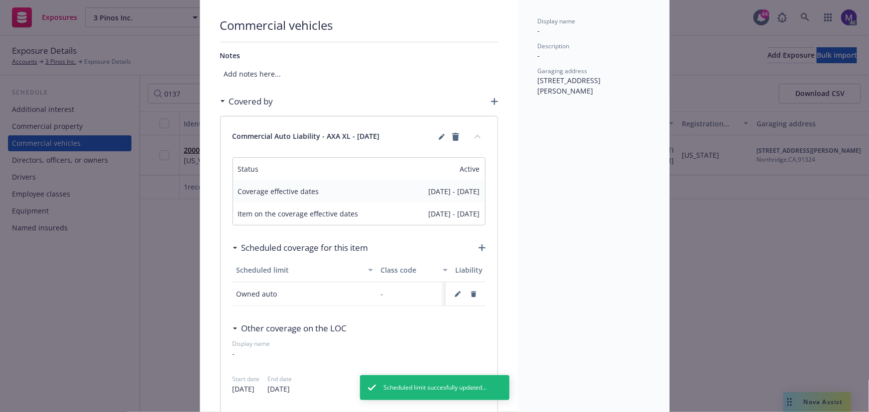
scroll to position [181, 0]
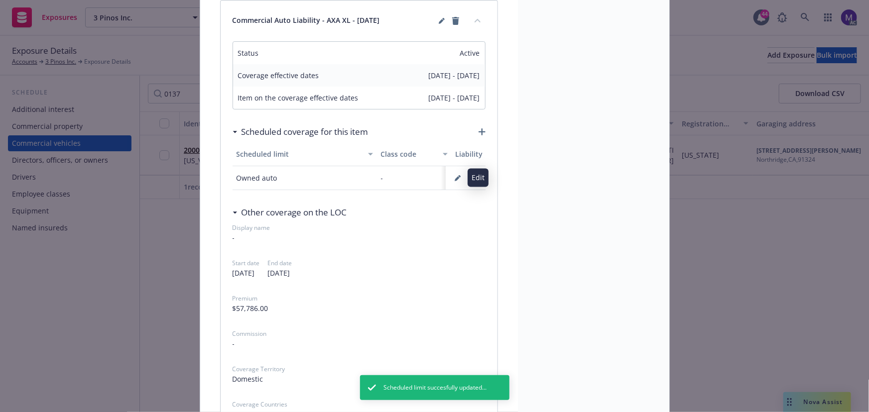
click at [455, 175] on icon "button" at bounding box center [458, 178] width 6 height 6
